Goal: Contribute content

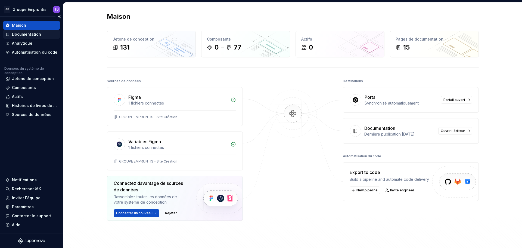
click at [31, 35] on font "Documentation" at bounding box center [26, 34] width 29 height 5
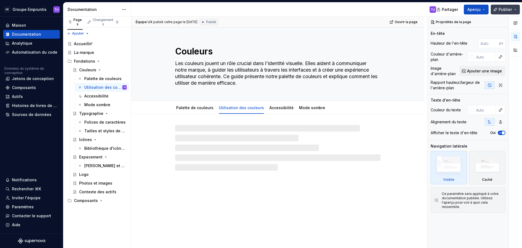
type textarea "*"
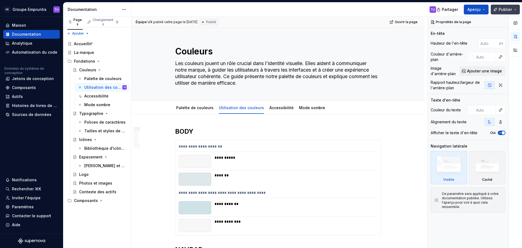
click at [507, 10] on font "Publier" at bounding box center [505, 9] width 13 height 5
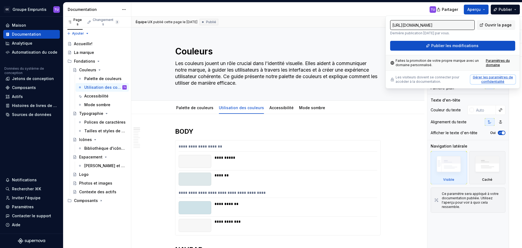
click at [491, 78] on font "Gérer les paramètres de confidentialité" at bounding box center [493, 79] width 40 height 8
type input "[URL][DOMAIN_NAME]"
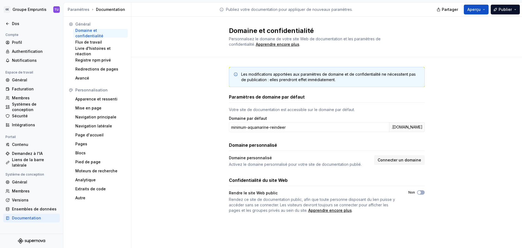
click at [292, 116] on div "Domaine par défaut" at bounding box center [327, 118] width 196 height 5
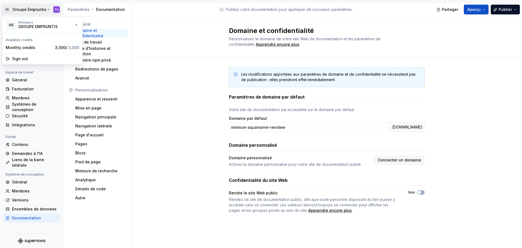
click at [24, 9] on html "GE Groupe Empruntis TU Dos Compte Profil Authentification Notifications Espace …" at bounding box center [261, 124] width 522 height 248
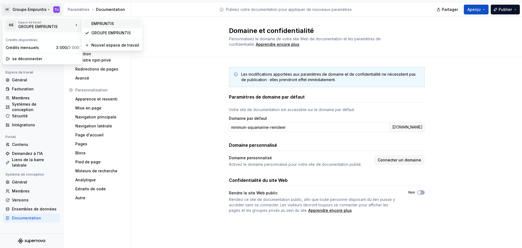
click at [98, 24] on font "EMPRUNTIS" at bounding box center [102, 23] width 23 height 5
